Goal: Task Accomplishment & Management: Manage account settings

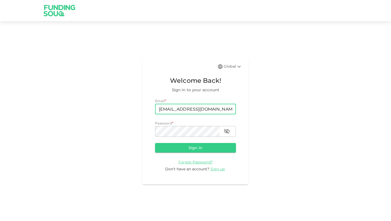
type input "[EMAIL_ADDRESS][DOMAIN_NAME]"
click at [195, 148] on button "Sign in" at bounding box center [195, 148] width 81 height 10
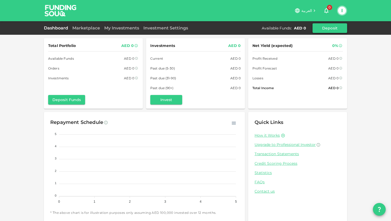
click at [335, 28] on button "Deposit" at bounding box center [329, 28] width 35 height 10
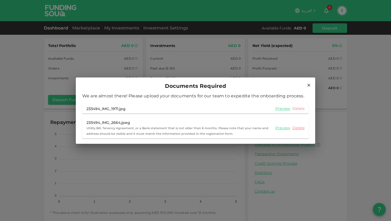
click at [299, 109] on link "Delete" at bounding box center [298, 108] width 12 height 5
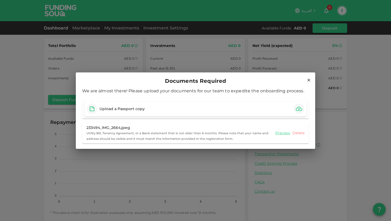
click at [299, 133] on link "Delete" at bounding box center [298, 133] width 12 height 5
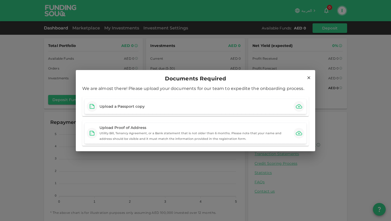
click at [304, 105] on button "button" at bounding box center [299, 106] width 11 height 11
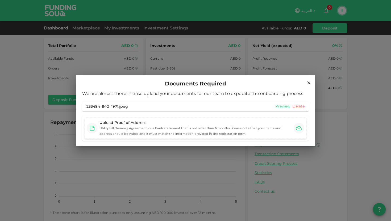
click at [296, 125] on icon "button" at bounding box center [299, 128] width 6 height 6
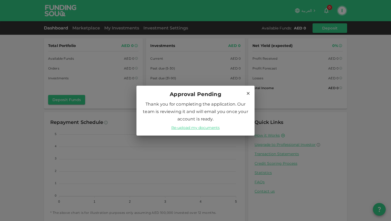
click at [249, 94] on icon at bounding box center [248, 93] width 3 height 3
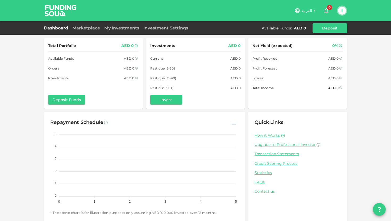
click at [325, 30] on button "Deposit" at bounding box center [329, 28] width 35 height 10
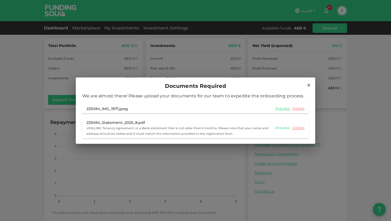
click at [283, 128] on link "Preview" at bounding box center [282, 128] width 15 height 5
click at [306, 87] on icon at bounding box center [308, 85] width 5 height 5
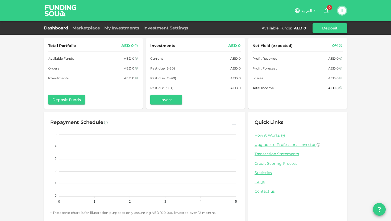
click at [333, 31] on button "Deposit" at bounding box center [329, 28] width 35 height 10
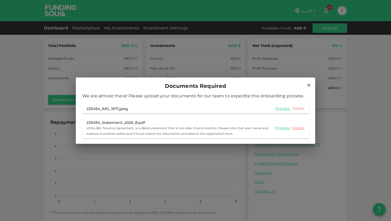
click at [298, 110] on link "Delete" at bounding box center [298, 108] width 12 height 5
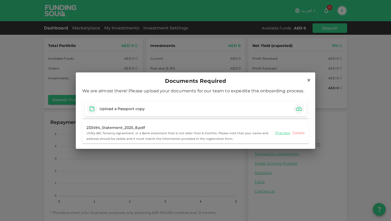
click at [301, 134] on link "Delete" at bounding box center [298, 133] width 12 height 5
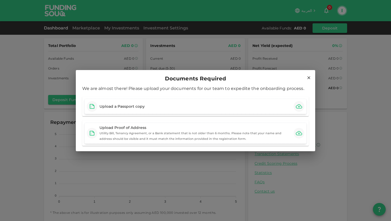
click at [299, 105] on icon "button" at bounding box center [299, 106] width 6 height 6
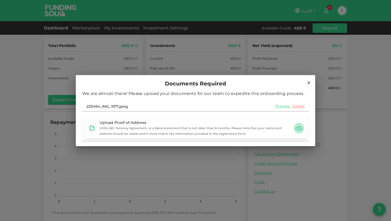
click at [298, 132] on button "button" at bounding box center [299, 128] width 11 height 11
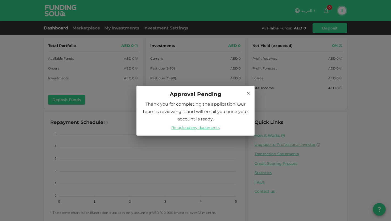
click at [301, 111] on div "Approval Pending Thank you for completing the application. Our team is reviewin…" at bounding box center [195, 110] width 391 height 221
